Goal: Task Accomplishment & Management: Manage account settings

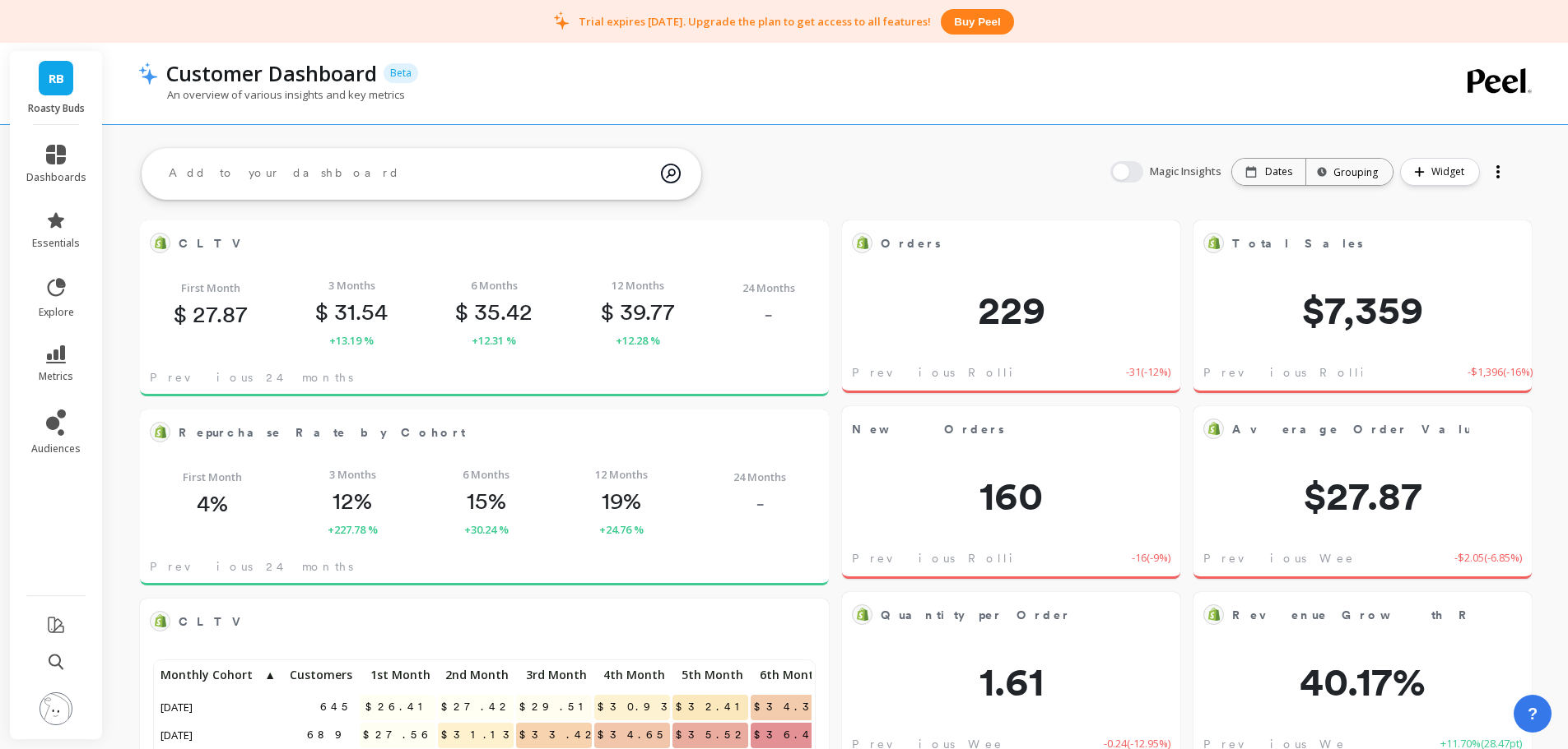
scroll to position [440, 629]
click at [54, 716] on img at bounding box center [56, 708] width 33 height 33
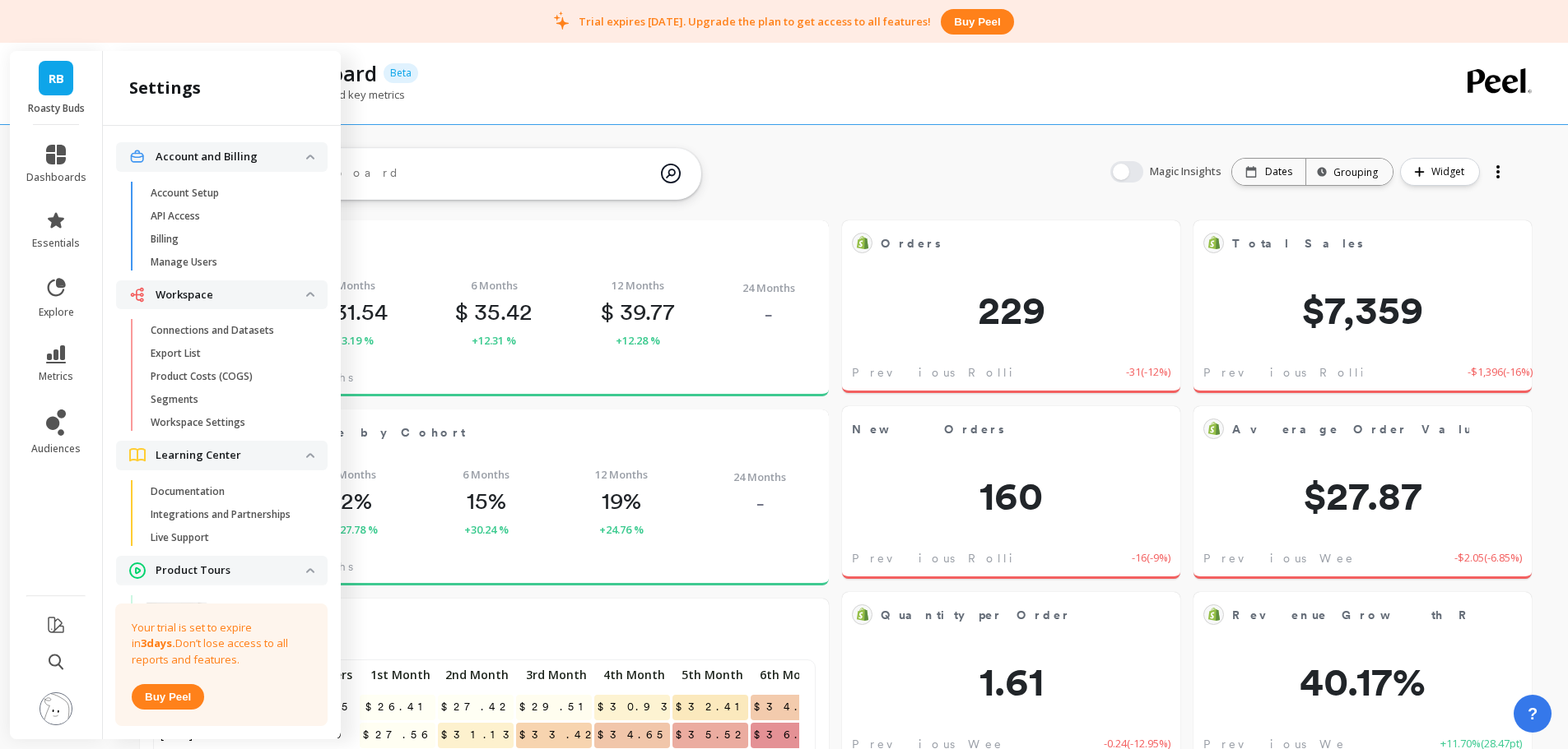
click at [201, 240] on span "Billing" at bounding box center [229, 239] width 158 height 13
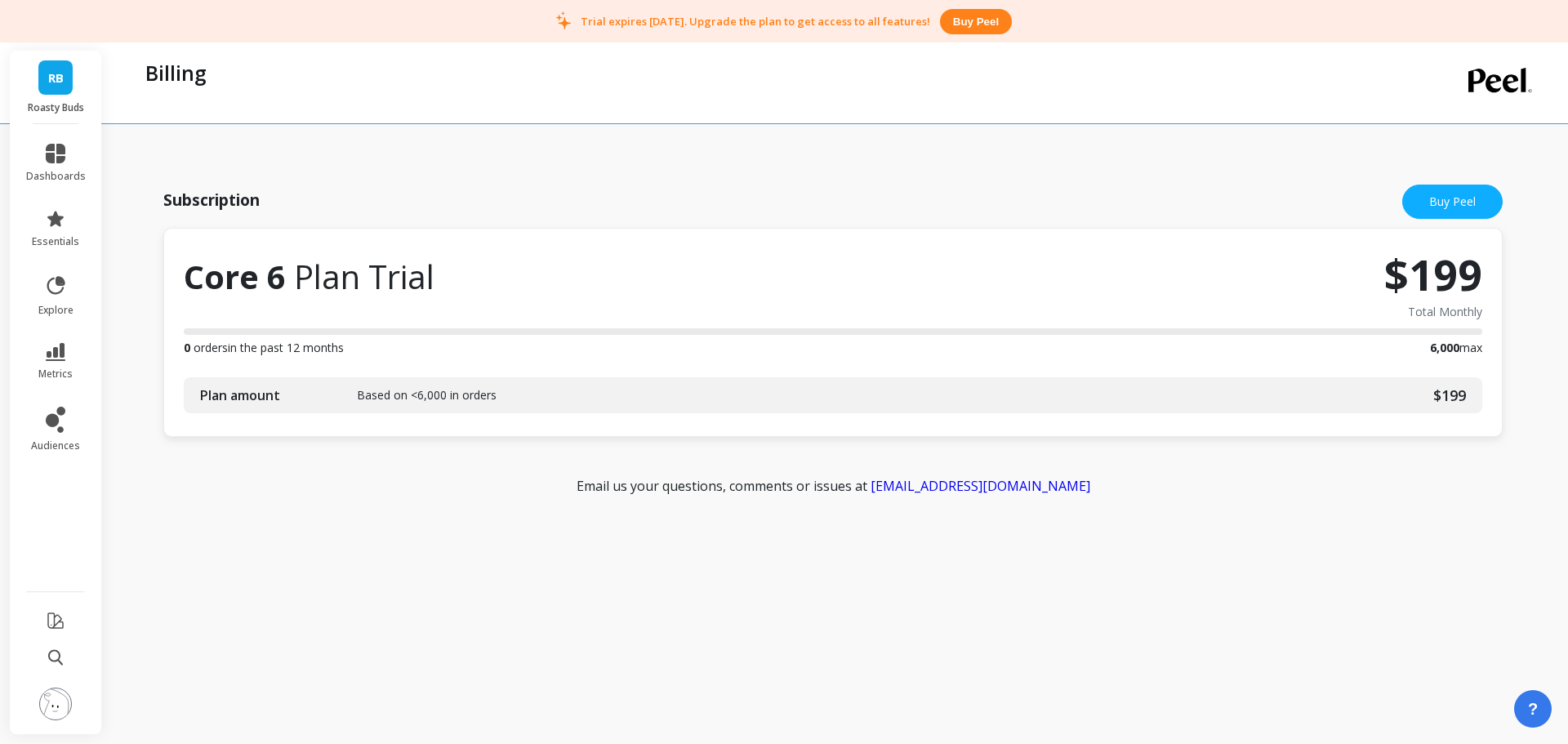
click at [58, 715] on img at bounding box center [55, 704] width 32 height 32
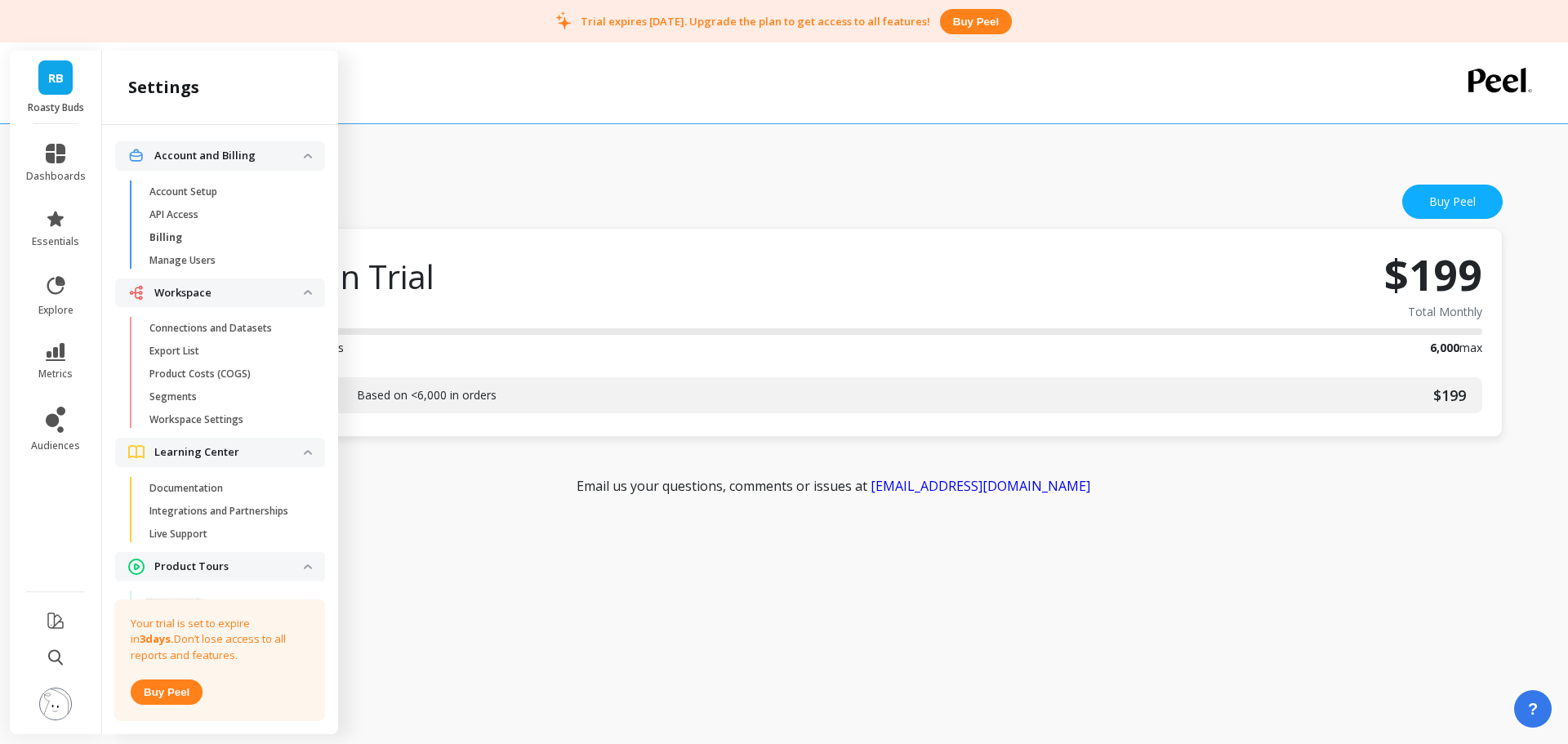
click at [213, 264] on p "Manage Users" at bounding box center [182, 260] width 66 height 13
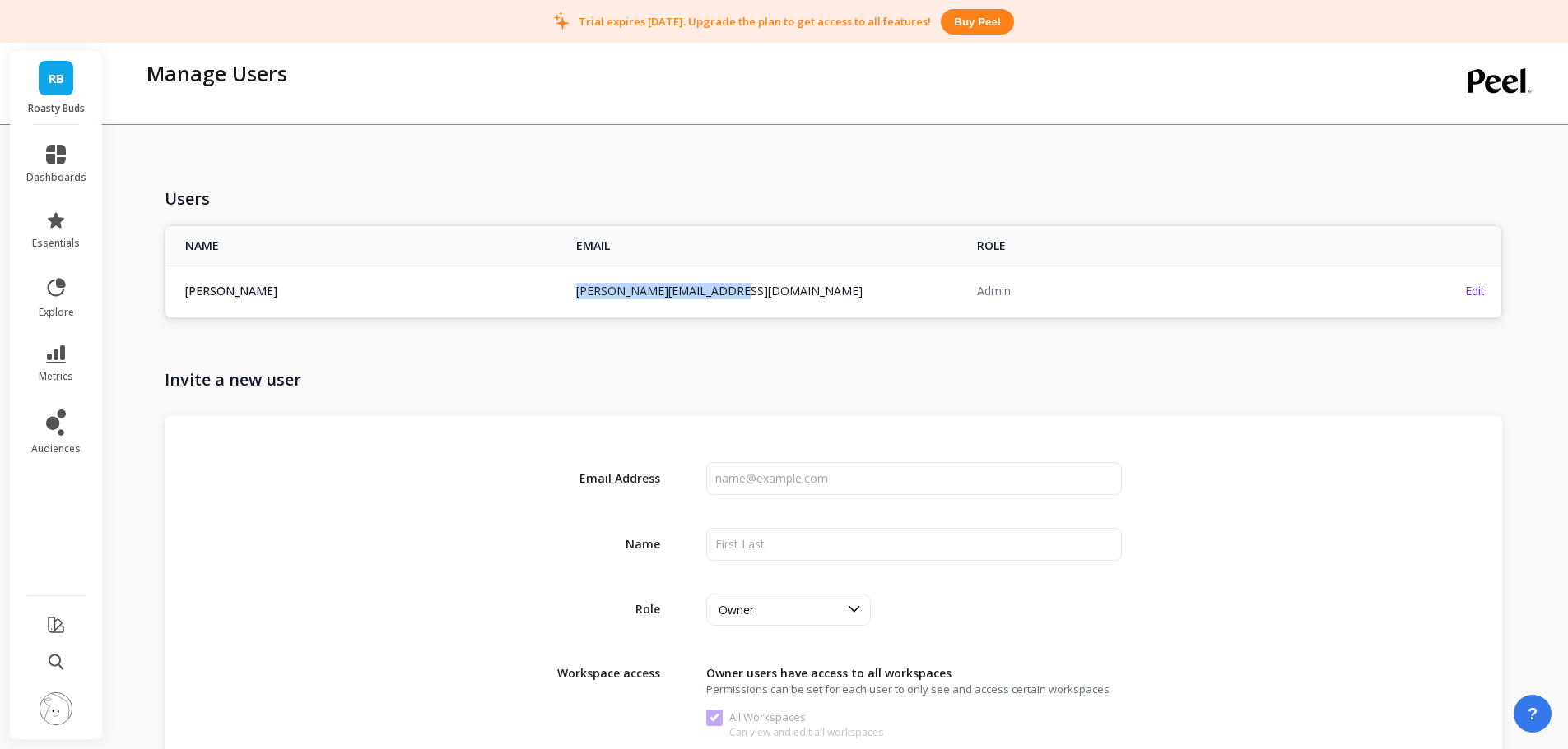
copy link "daniel@bandoliermedia.com"
drag, startPoint x: 749, startPoint y: 288, endPoint x: 568, endPoint y: 292, distance: 181.0
click at [568, 292] on td "daniel@bandoliermedia.com" at bounding box center [766, 290] width 400 height 51
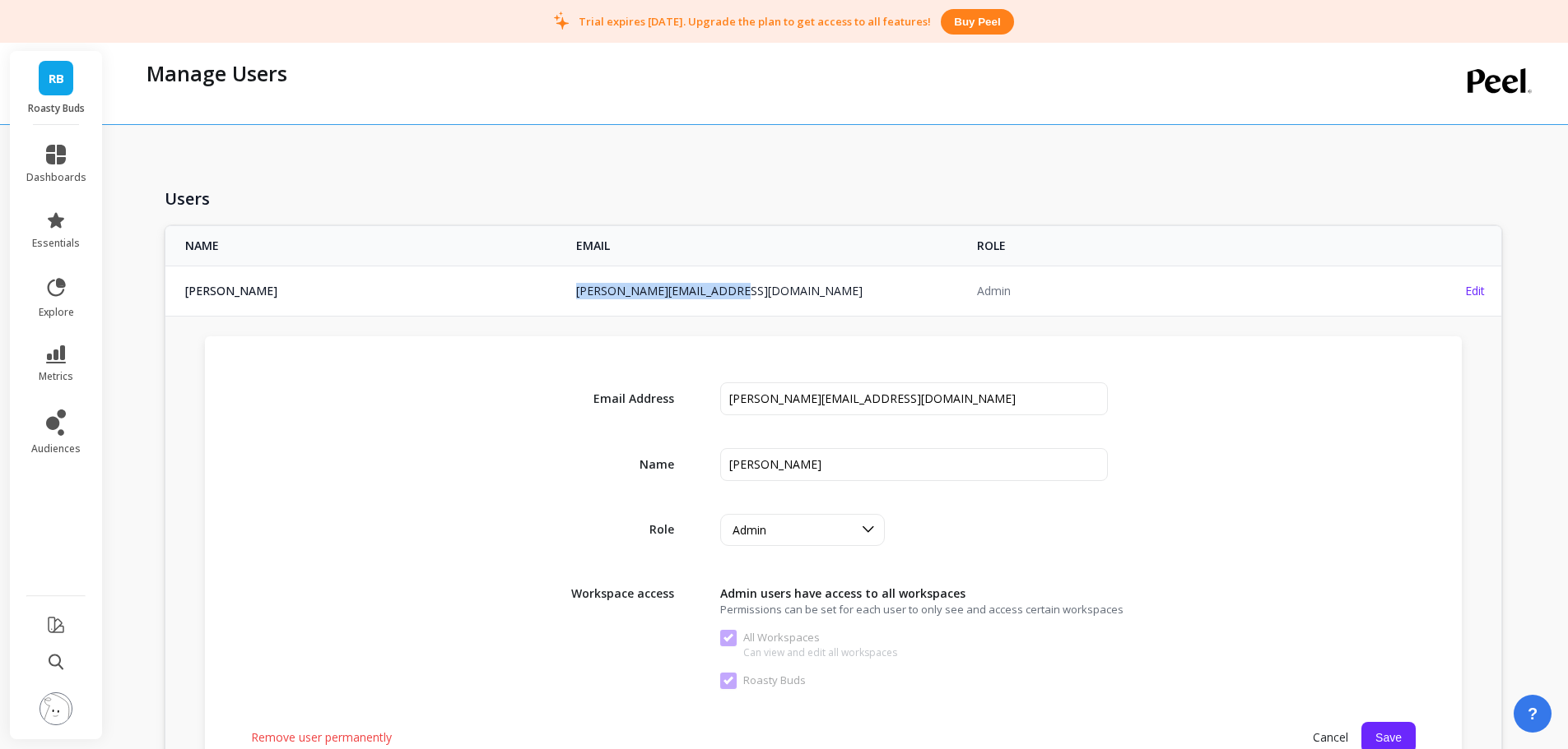
copy link "daniel@bandoliermedia.com"
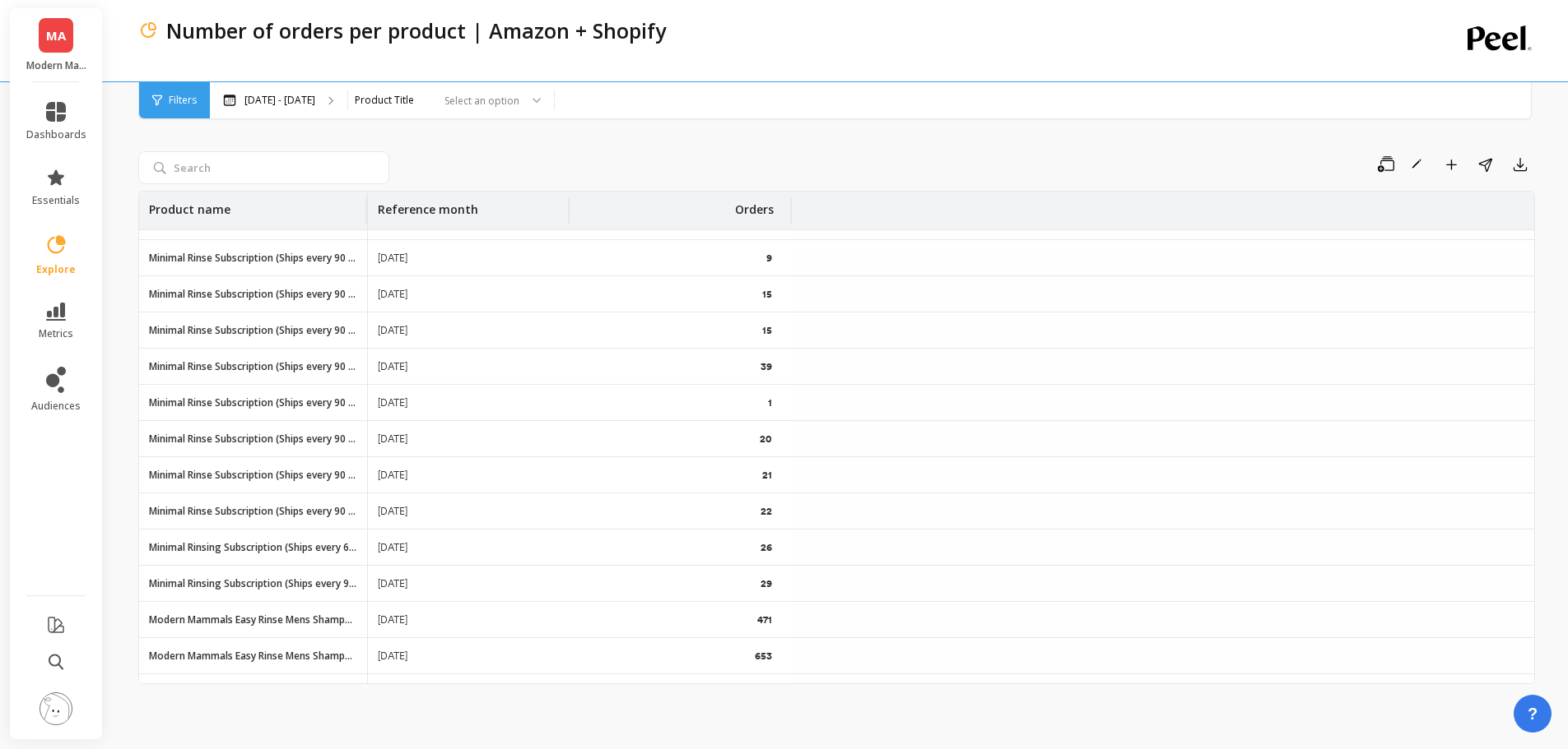
scroll to position [13081, 0]
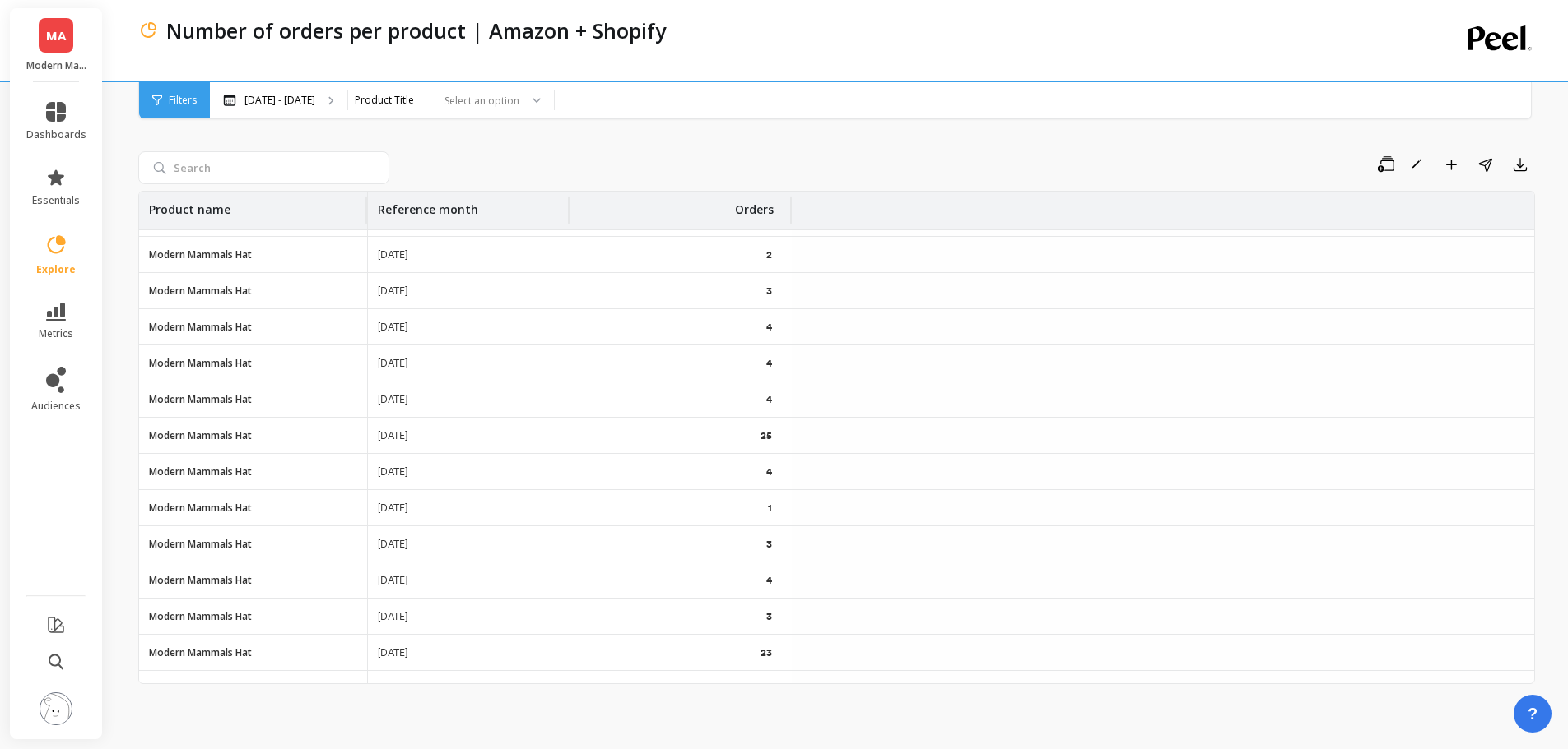
drag, startPoint x: 686, startPoint y: 541, endPoint x: 687, endPoint y: 595, distance: 54.0
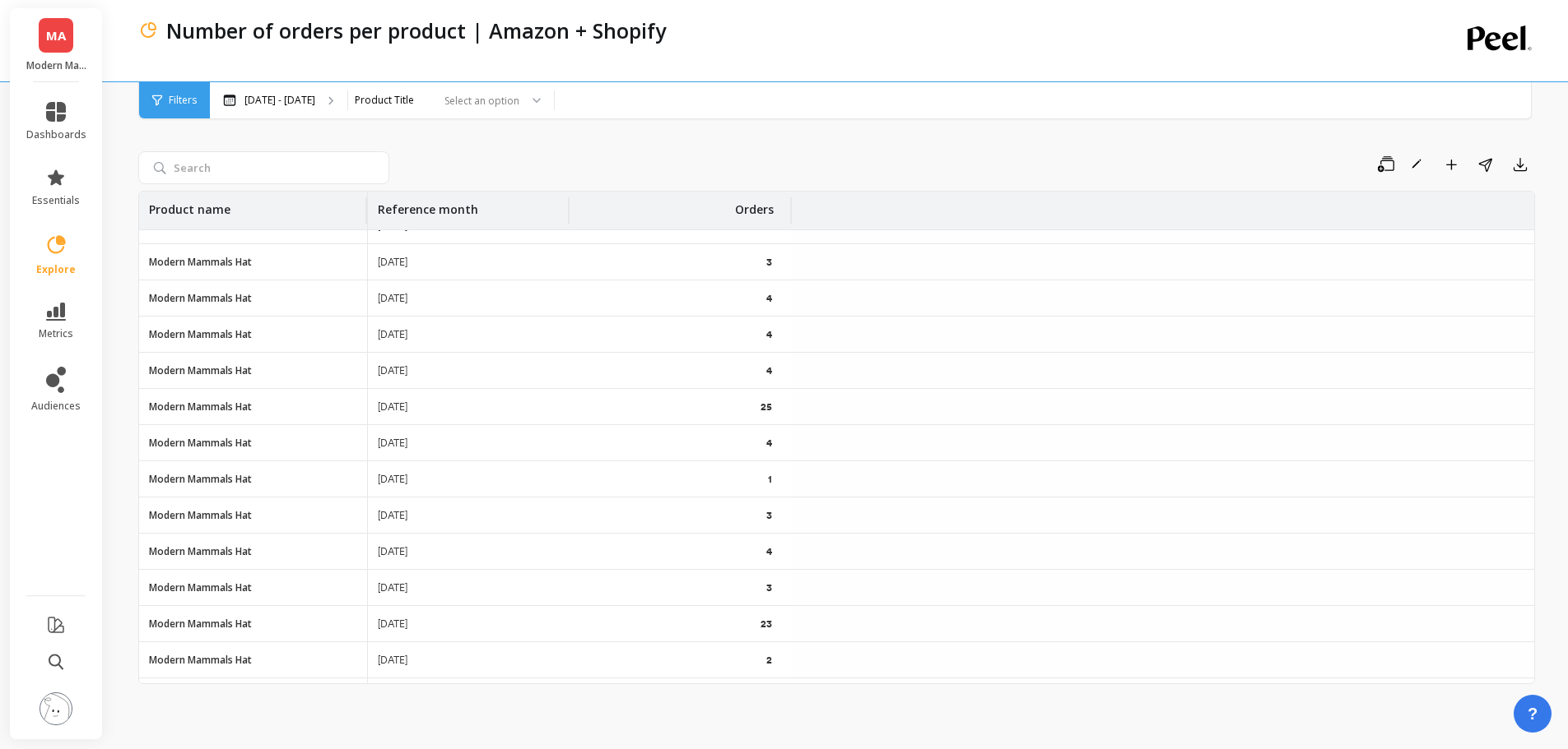
drag, startPoint x: 689, startPoint y: 586, endPoint x: 738, endPoint y: 569, distance: 51.9
click at [691, 585] on div "3" at bounding box center [681, 588] width 222 height 36
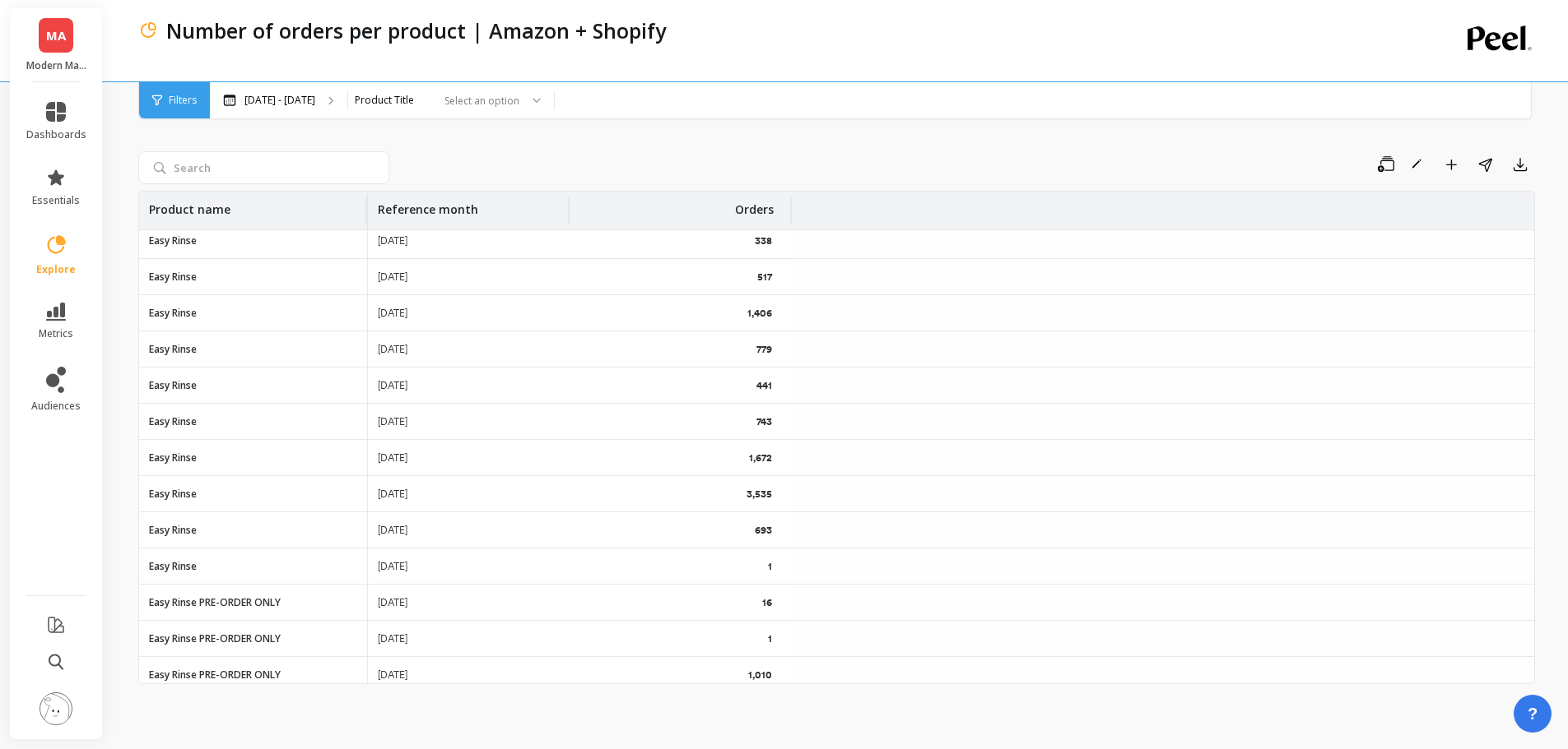
scroll to position [0, 0]
